Goal: Task Accomplishment & Management: Use online tool/utility

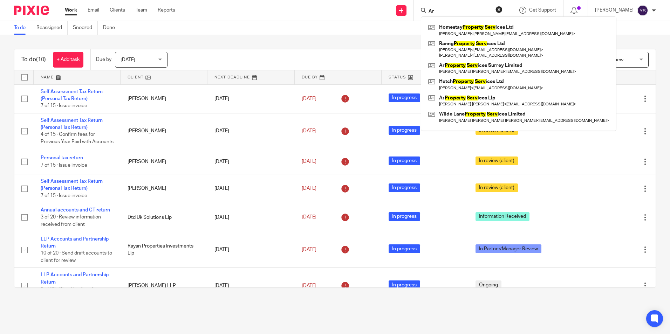
type input "A"
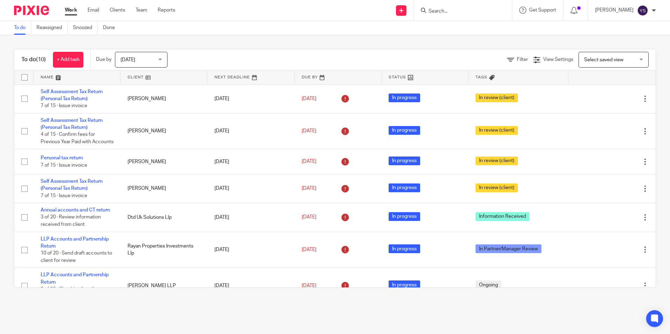
click at [462, 16] on div at bounding box center [463, 10] width 98 height 21
click at [437, 13] on input "Search" at bounding box center [459, 11] width 63 height 6
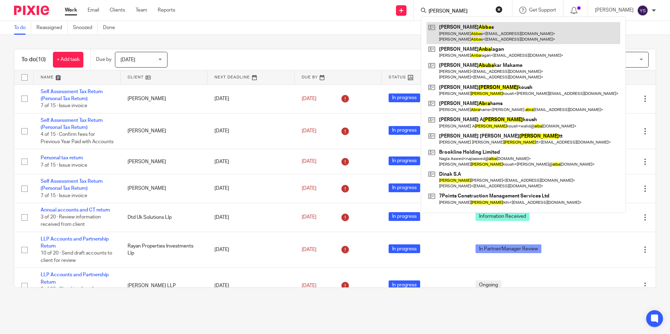
type input "Ali Abba"
click at [444, 26] on link at bounding box center [523, 33] width 194 height 22
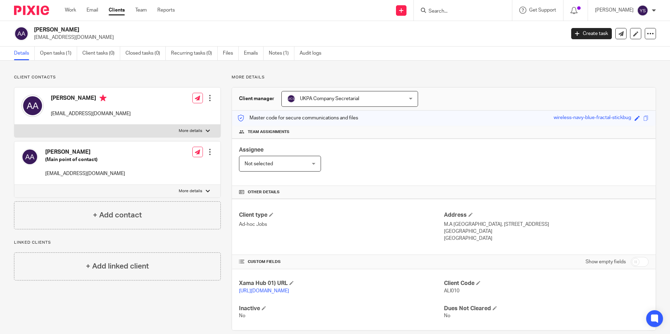
click at [76, 97] on h4 "[PERSON_NAME]" at bounding box center [91, 99] width 80 height 9
drag, startPoint x: 75, startPoint y: 100, endPoint x: 45, endPoint y: 100, distance: 29.8
click at [45, 100] on div "Ali Abbas bmehdi@live.com" at bounding box center [75, 106] width 109 height 30
copy div "[PERSON_NAME]"
click at [57, 51] on link "Open tasks (1)" at bounding box center [58, 54] width 37 height 14
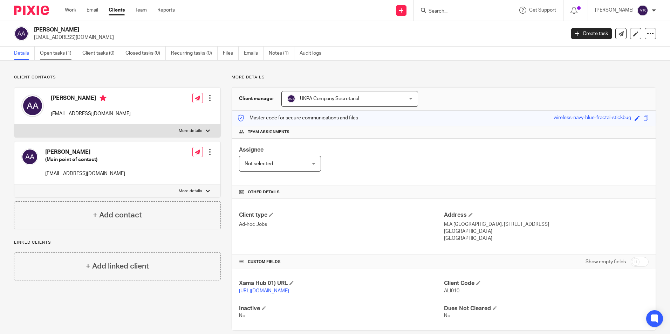
click at [58, 53] on link "Open tasks (1)" at bounding box center [58, 54] width 37 height 14
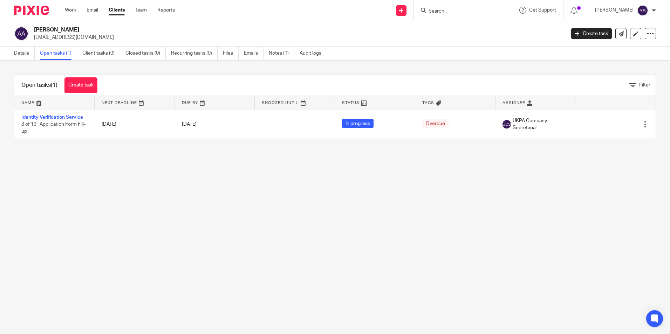
click at [42, 117] on link "Identity Verification Service" at bounding box center [52, 117] width 62 height 5
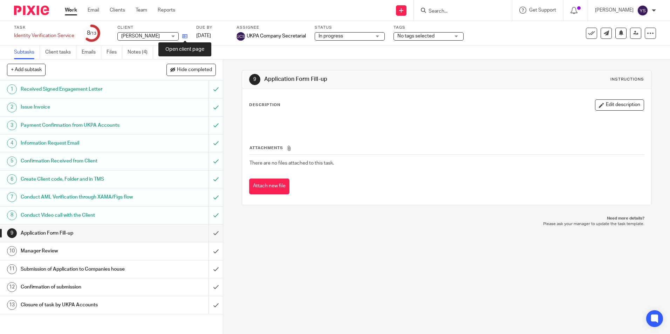
click at [187, 37] on icon at bounding box center [184, 36] width 5 height 5
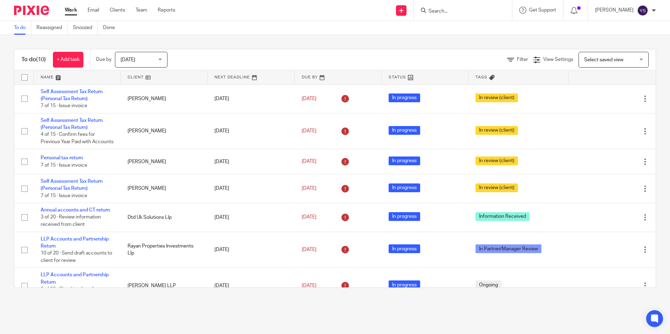
click at [443, 12] on input "Search" at bounding box center [459, 11] width 63 height 6
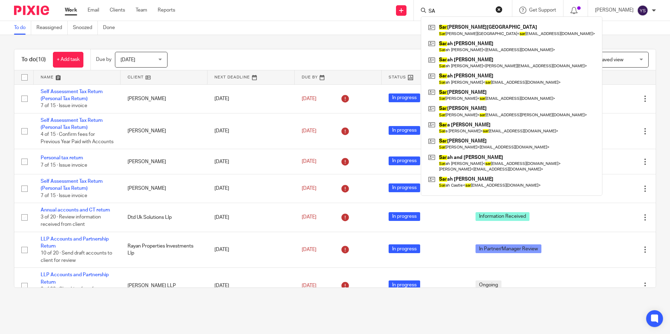
type input "S"
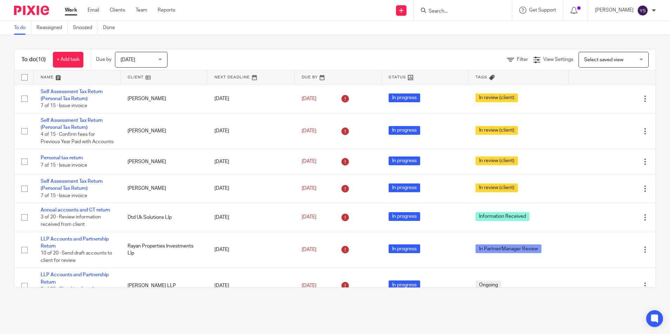
click at [470, 14] on input "Search" at bounding box center [459, 11] width 63 height 6
type input "Sarah Jay"
click at [472, 22] on div "Sarah Jay ne Sharma Sarah Jay ne Sharma Sharma < ssharman66@gmail.com >" at bounding box center [518, 29] width 194 height 27
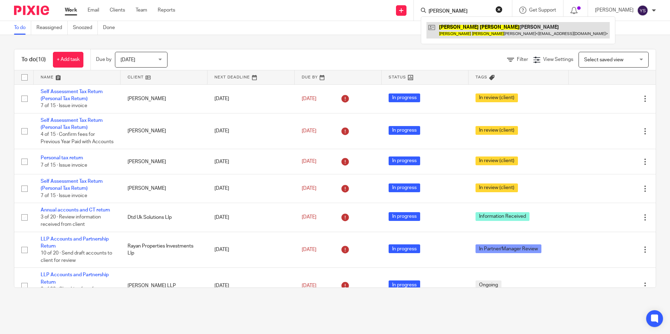
click at [472, 33] on link at bounding box center [517, 30] width 183 height 16
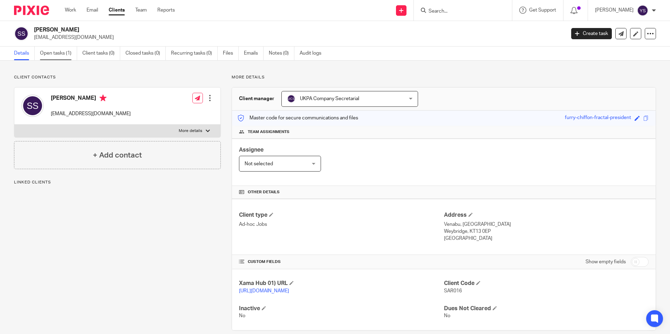
click at [57, 51] on link "Open tasks (1)" at bounding box center [58, 54] width 37 height 14
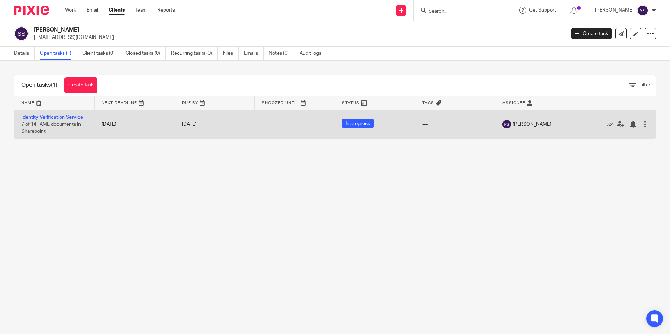
click at [54, 116] on link "Identity Verification Service" at bounding box center [52, 117] width 62 height 5
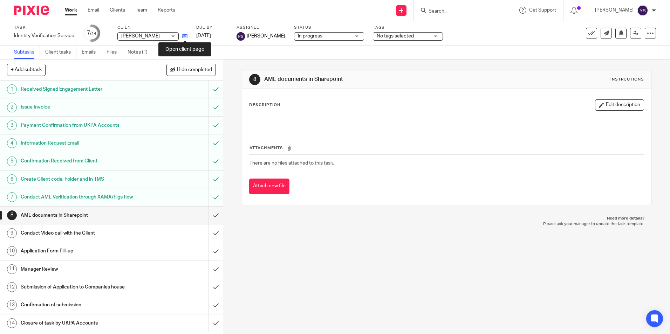
click at [186, 35] on icon at bounding box center [184, 36] width 5 height 5
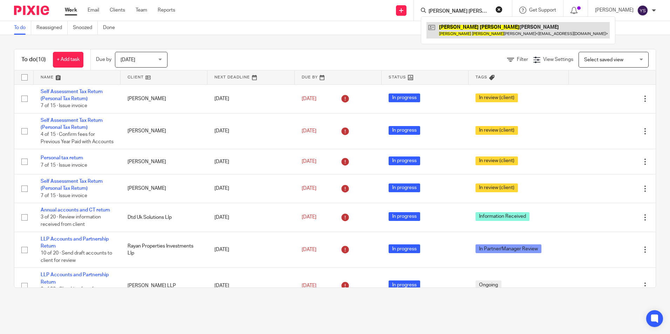
type input "Janet Wendy"
click at [514, 38] on link at bounding box center [517, 30] width 183 height 16
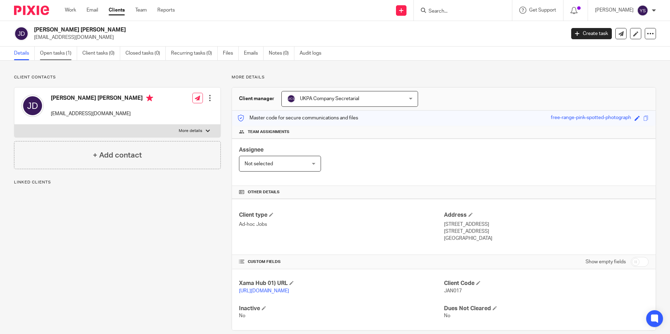
click at [60, 53] on link "Open tasks (1)" at bounding box center [58, 54] width 37 height 14
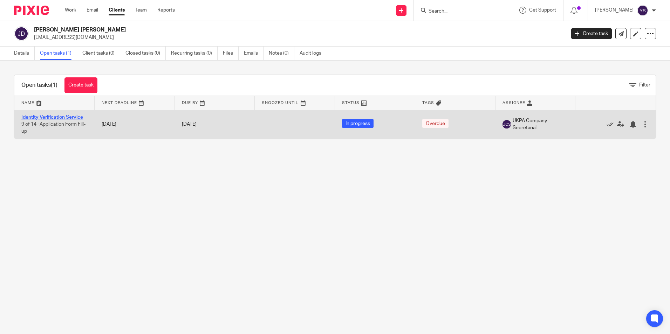
click at [51, 118] on link "Identity Verification Service" at bounding box center [52, 117] width 62 height 5
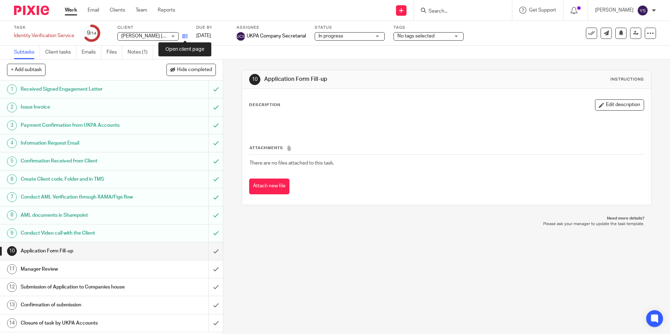
click at [184, 35] on icon at bounding box center [184, 36] width 5 height 5
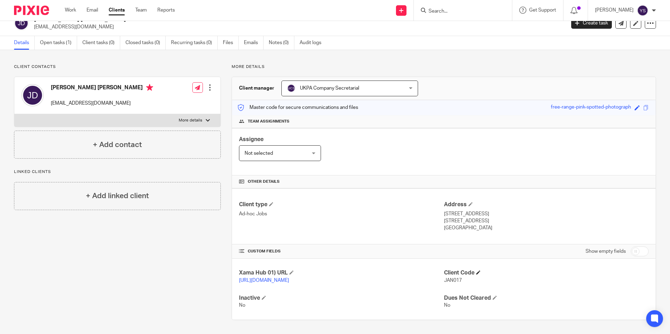
scroll to position [18, 0]
